Goal: Task Accomplishment & Management: Complete application form

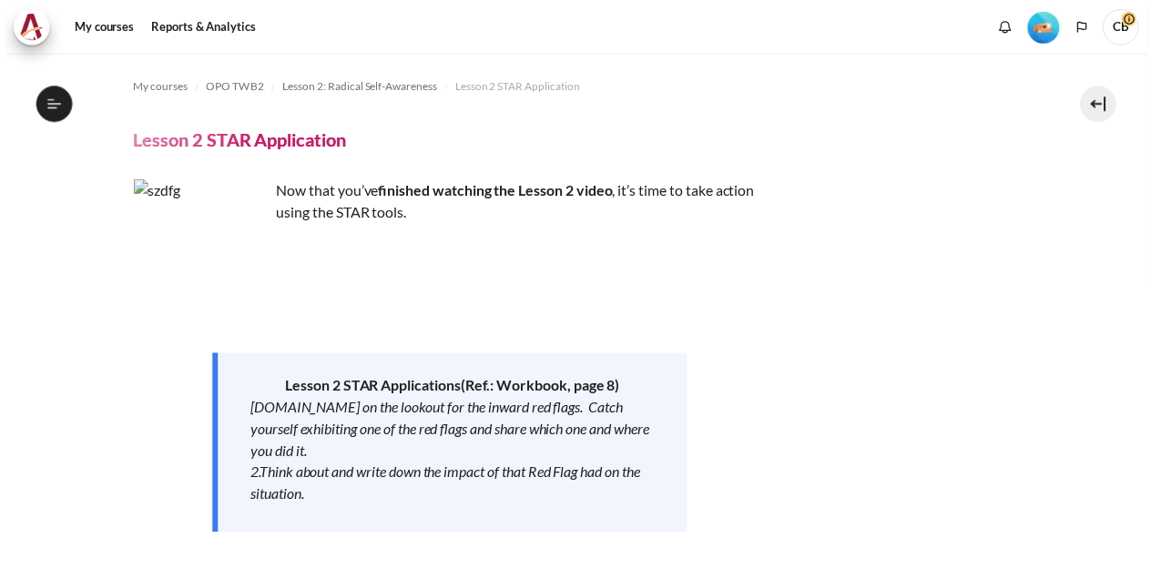
scroll to position [362, 0]
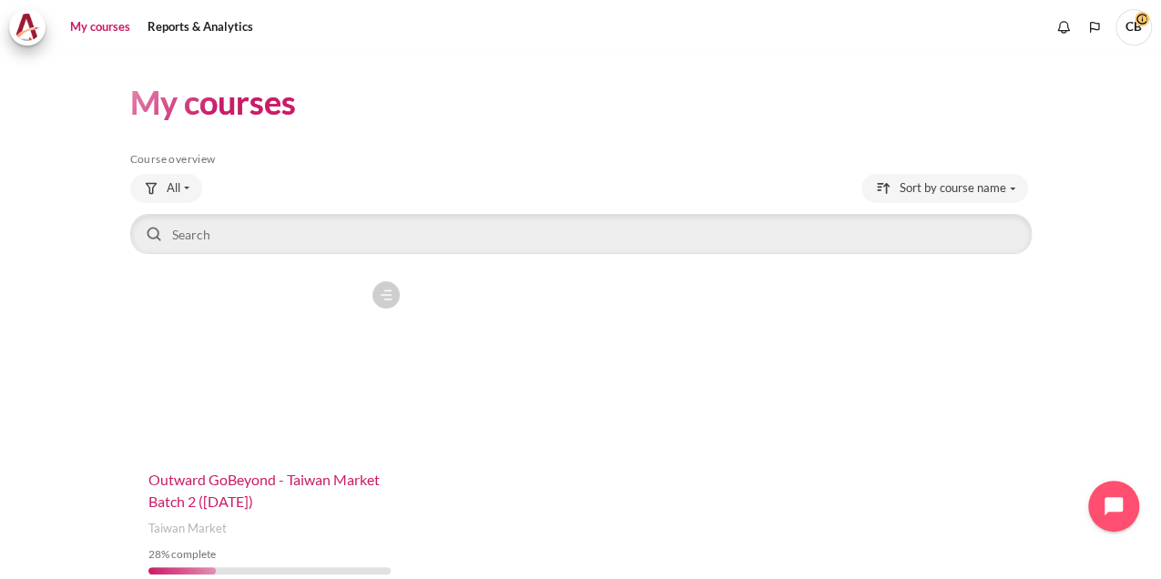
click at [208, 484] on span "Outward GoBeyond - Taiwan Market Batch 2 ([DATE])" at bounding box center [263, 490] width 231 height 39
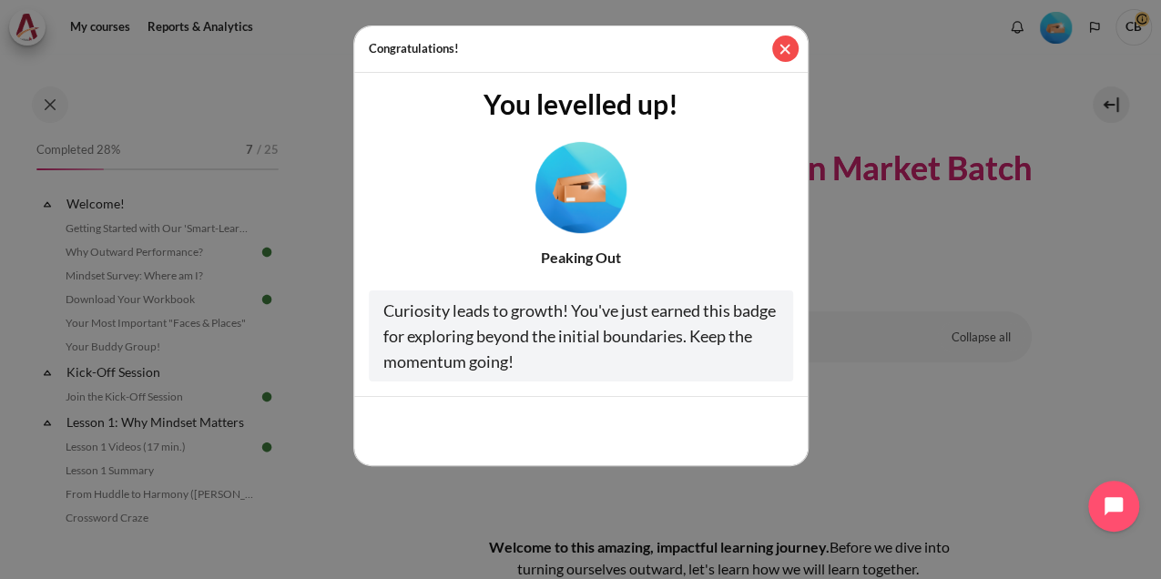
click at [779, 47] on button "Close" at bounding box center [785, 49] width 26 height 26
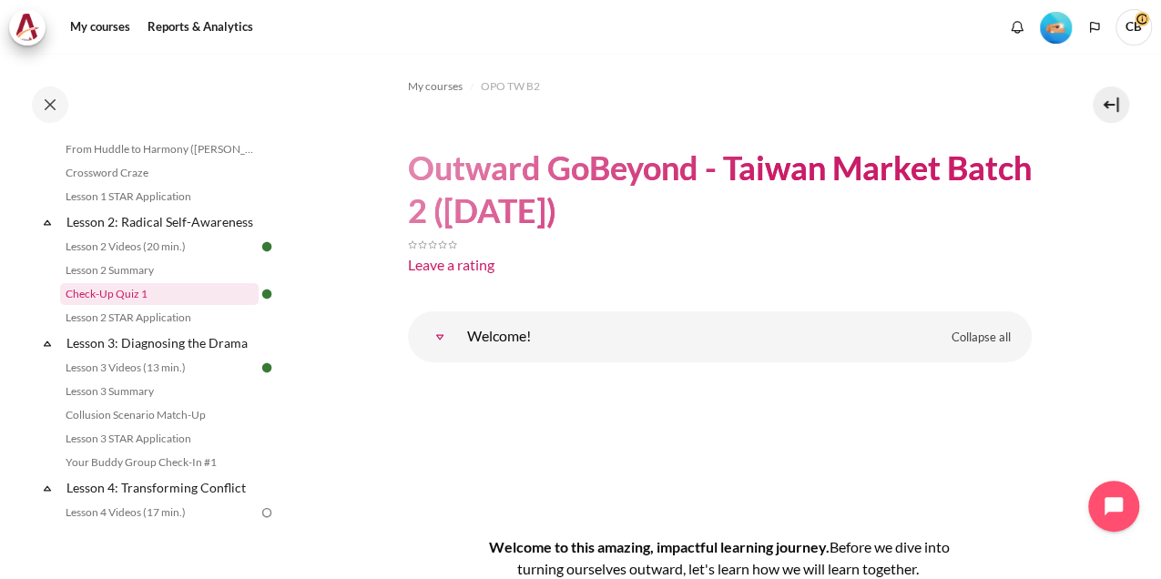
scroll to position [364, 0]
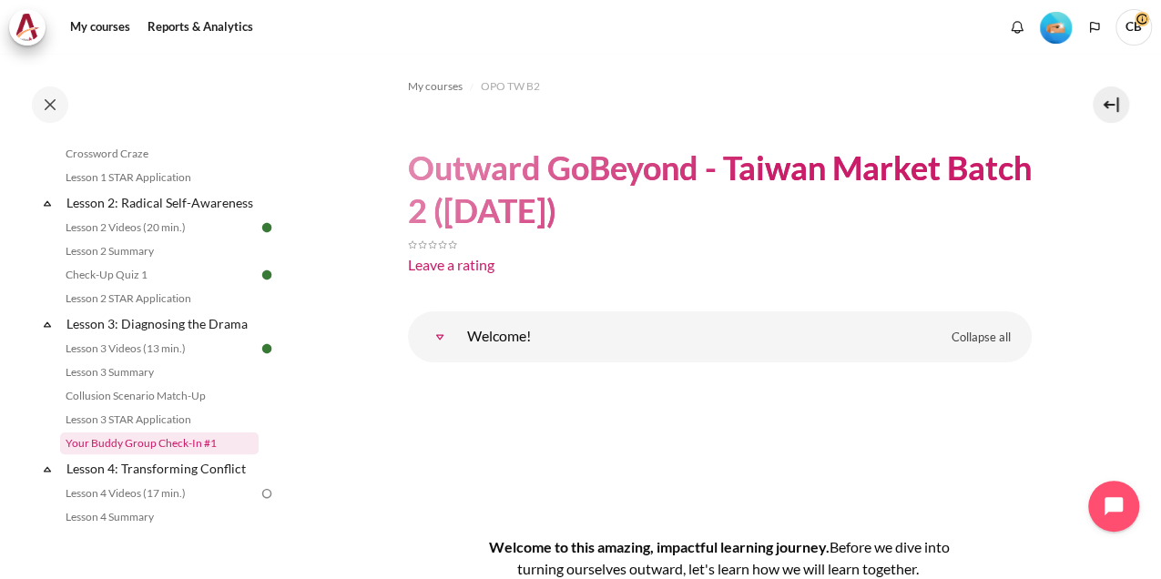
click at [173, 454] on link "Your Buddy Group Check-In #1" at bounding box center [159, 443] width 198 height 22
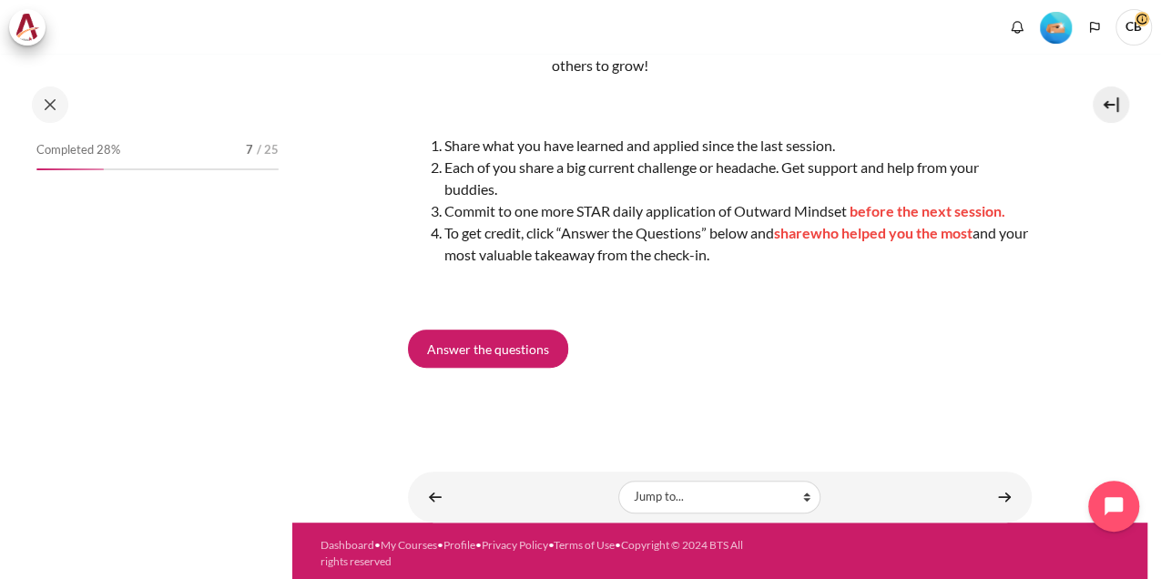
scroll to position [247, 0]
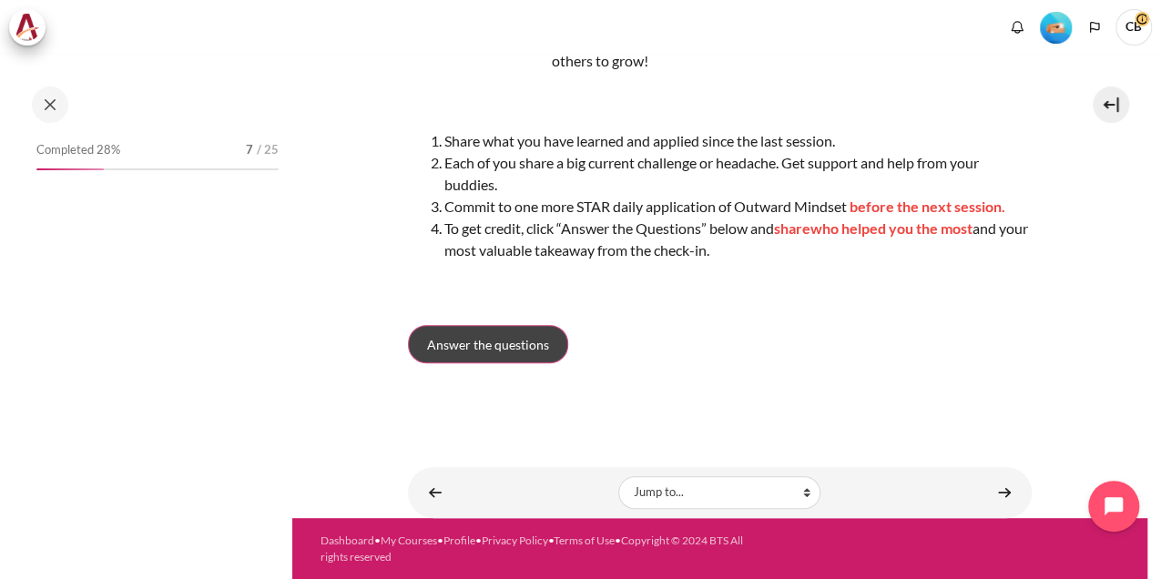
click at [479, 344] on span "Answer the questions" at bounding box center [488, 344] width 122 height 19
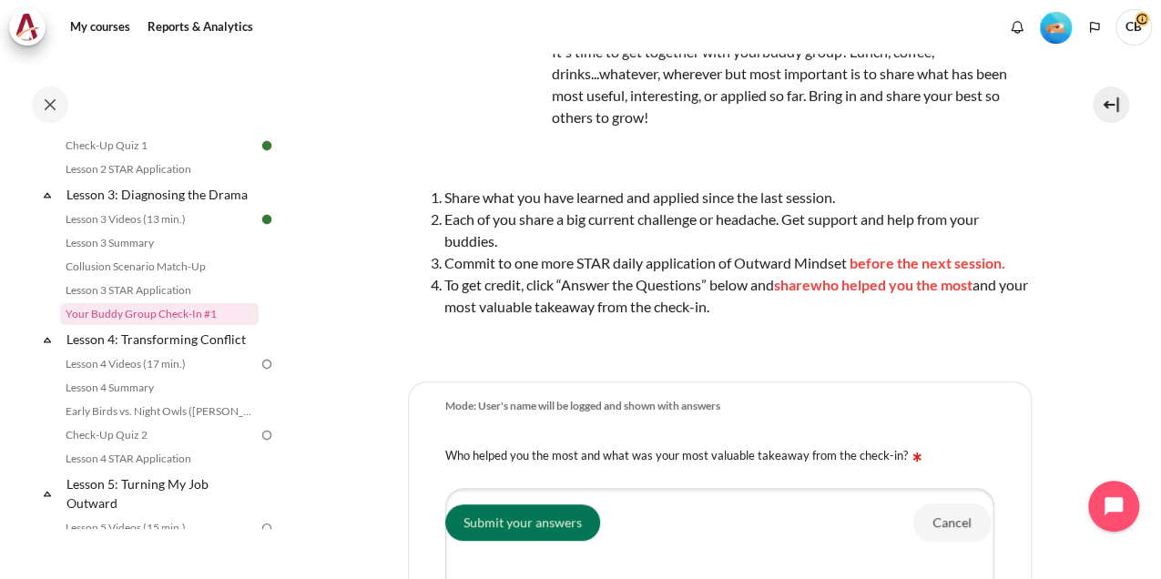
scroll to position [182, 0]
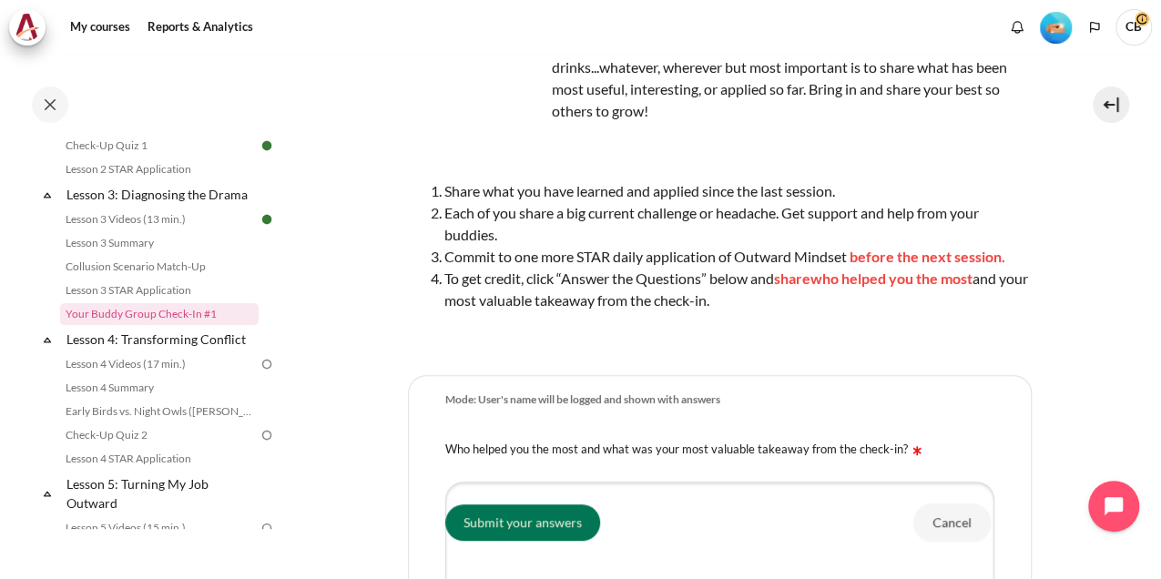
click at [1047, 241] on section "My courses OPO TW B2 Lesson 3: Diagnosing the Drama Your Buddy Group Check-In #…" at bounding box center [719, 367] width 856 height 991
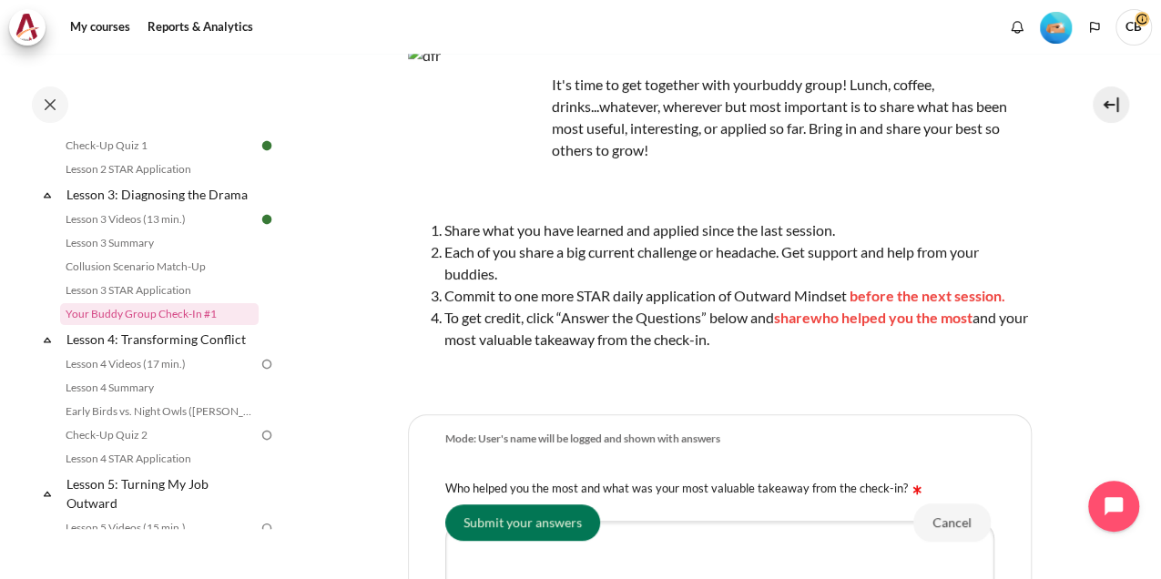
scroll to position [121, 0]
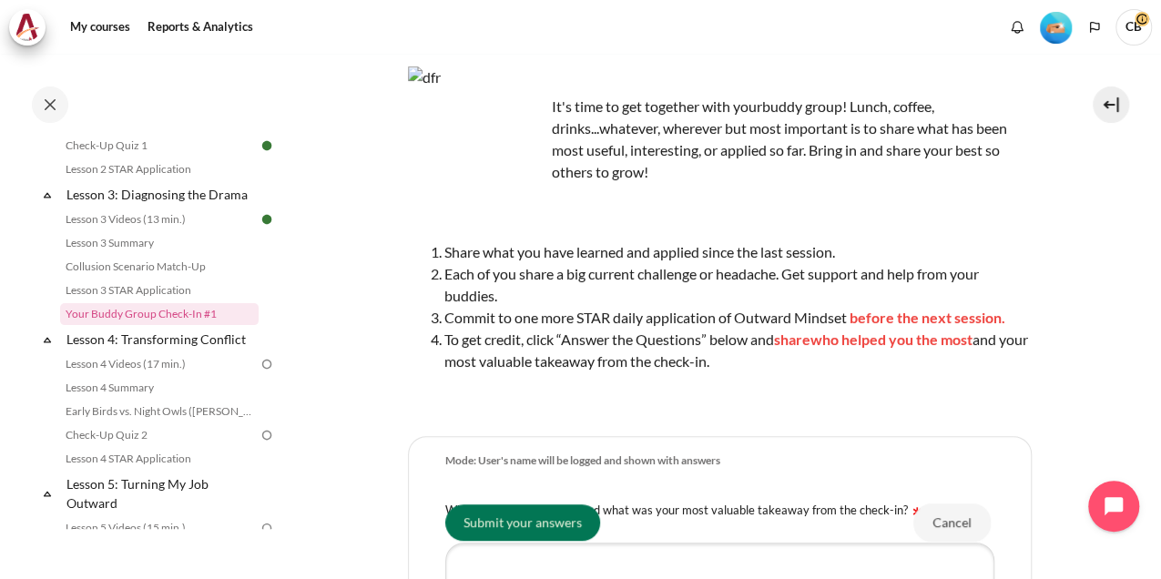
click at [1114, 193] on section "My courses OPO TW B2 Lesson 3: Diagnosing the Drama Your Buddy Group Check-In #…" at bounding box center [719, 428] width 856 height 991
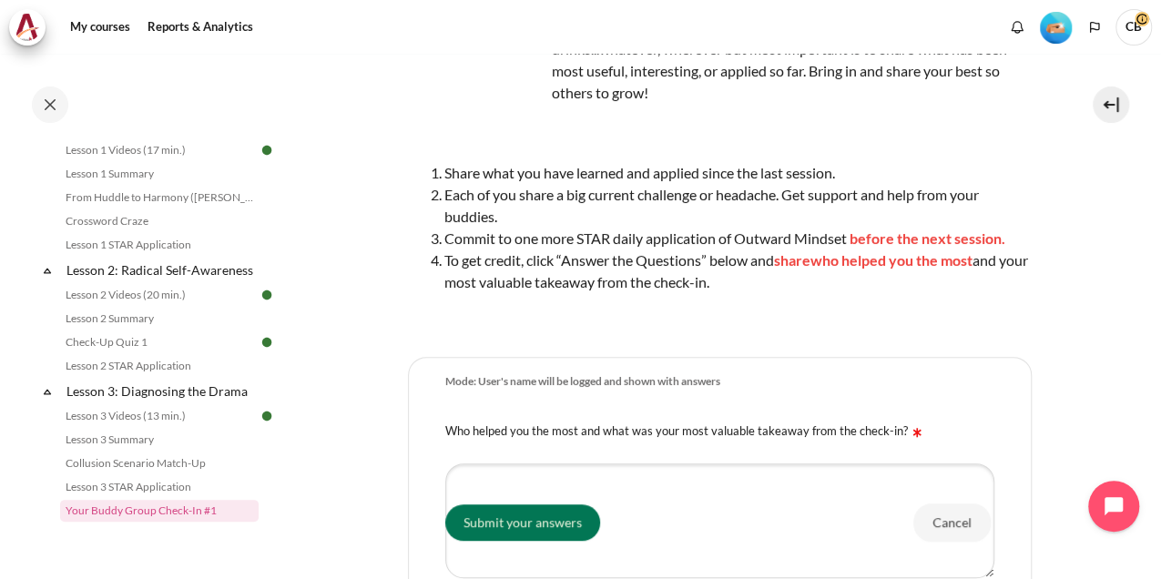
scroll to position [303, 0]
